Goal: Use online tool/utility

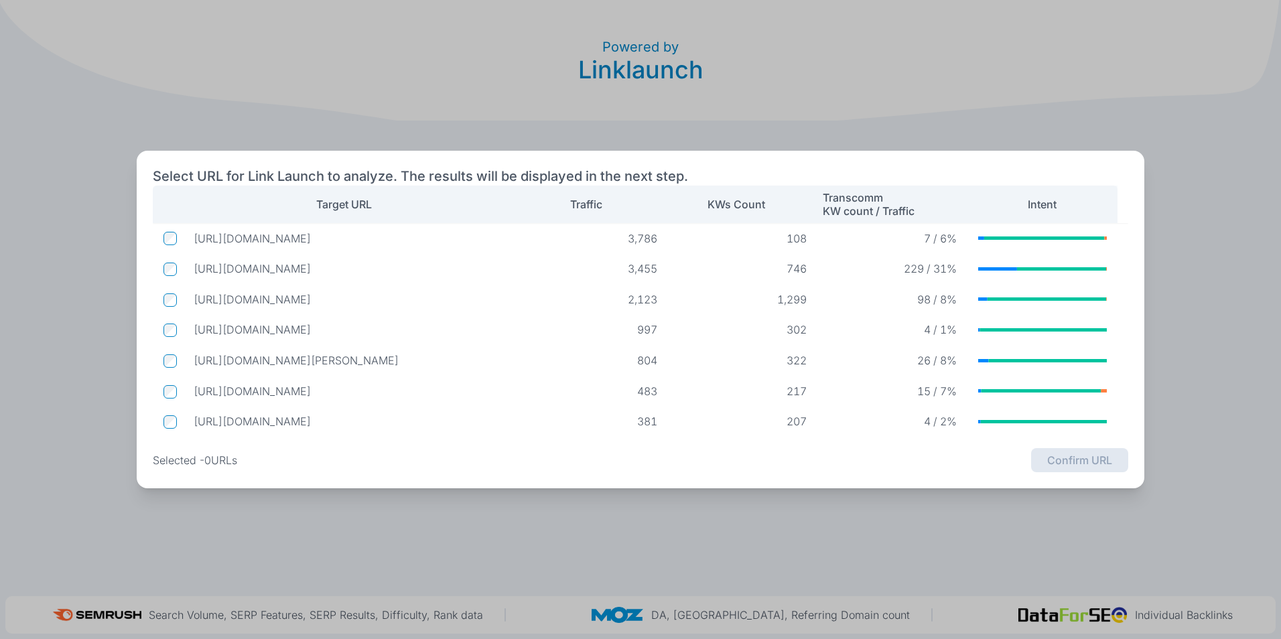
click at [165, 236] on td at bounding box center [168, 238] width 30 height 25
click at [168, 231] on td at bounding box center [168, 238] width 30 height 25
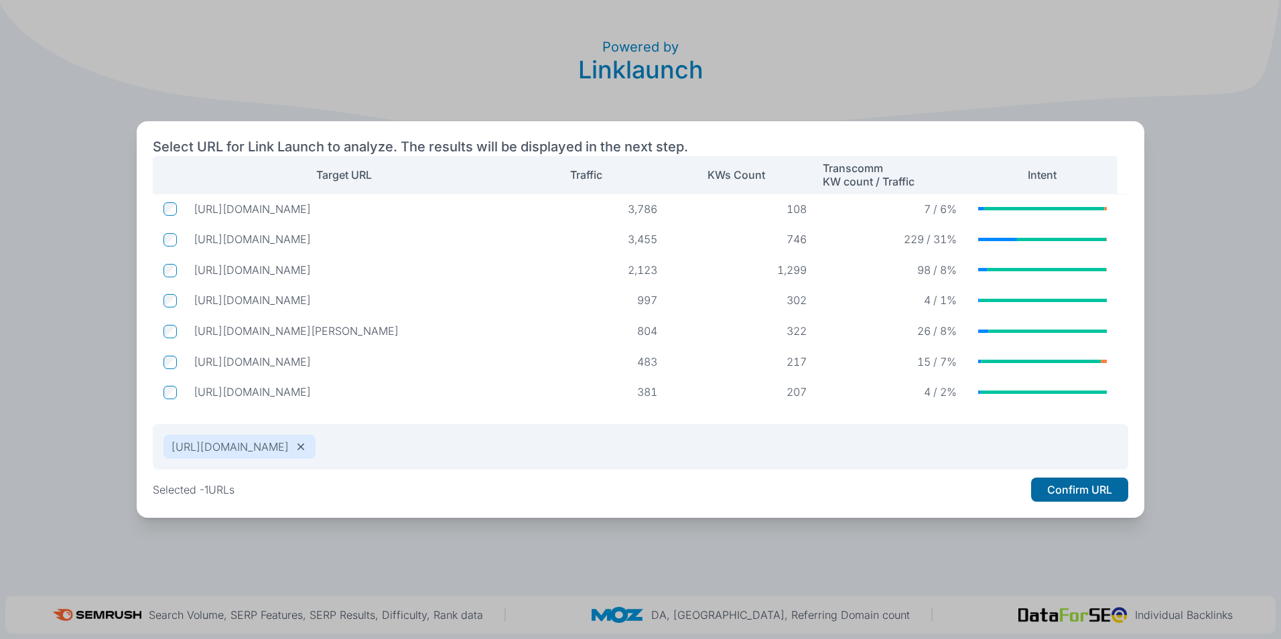
click at [844, 495] on button "Confirm URL" at bounding box center [1079, 490] width 97 height 24
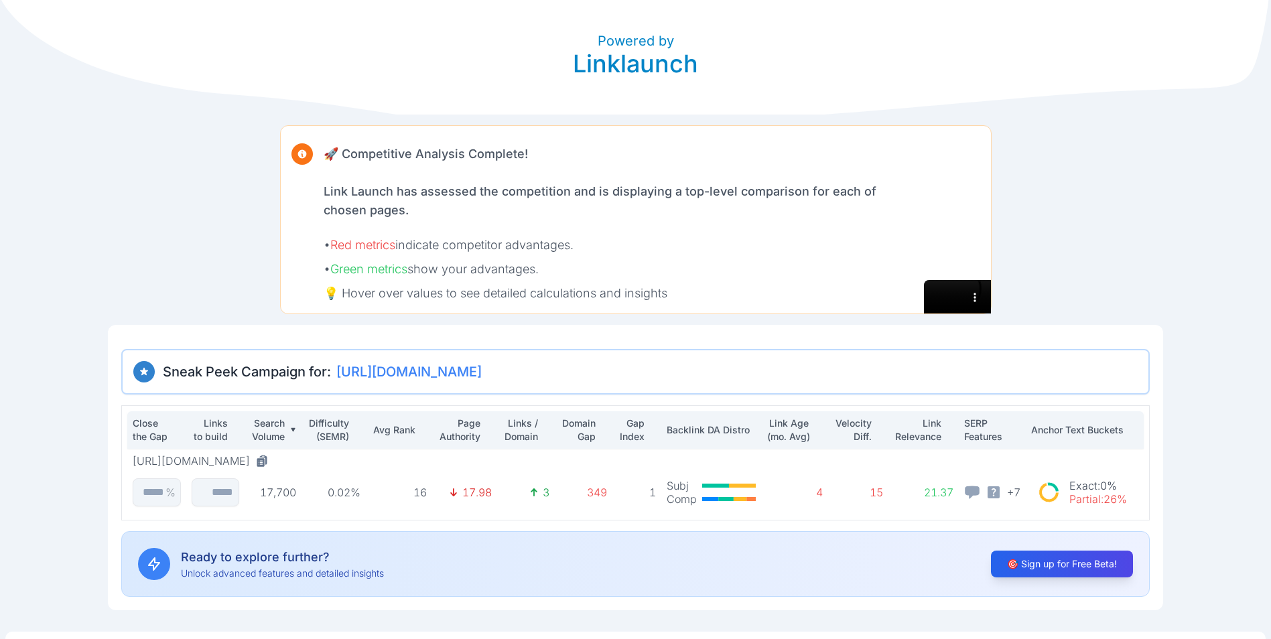
scroll to position [42, 0]
